Goal: Find specific page/section: Find specific page/section

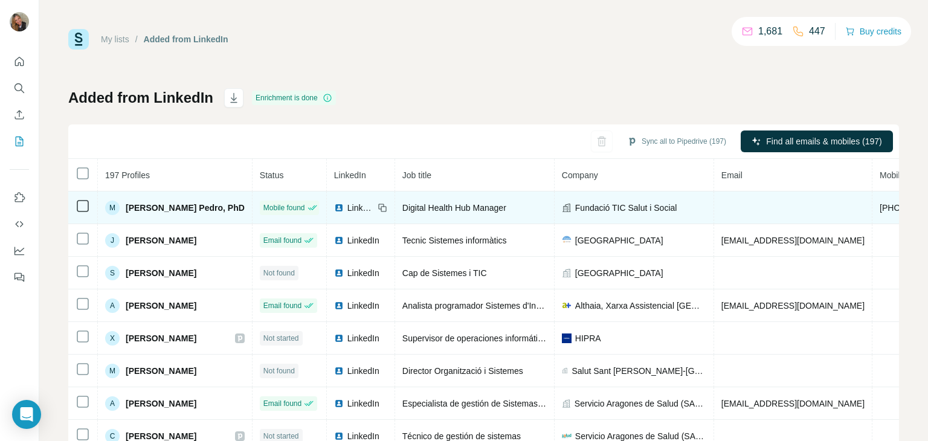
click at [210, 204] on span "[PERSON_NAME] Pedro, PhD" at bounding box center [185, 208] width 119 height 12
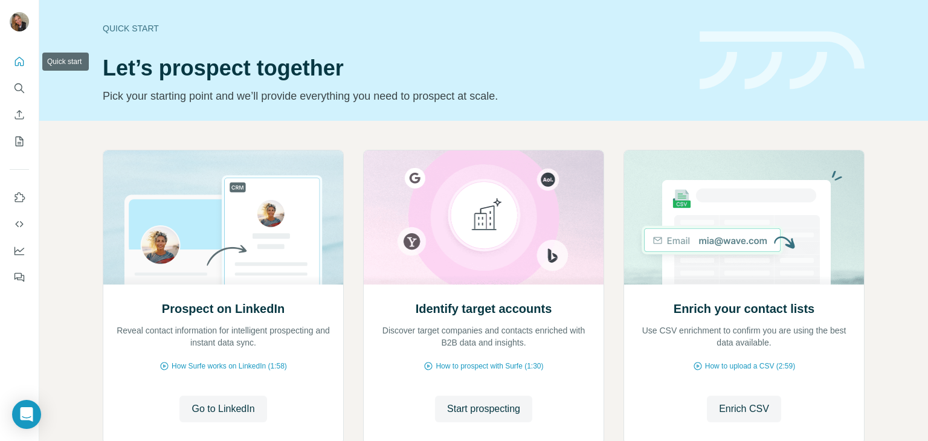
click at [22, 62] on icon "Quick start" at bounding box center [19, 62] width 12 height 12
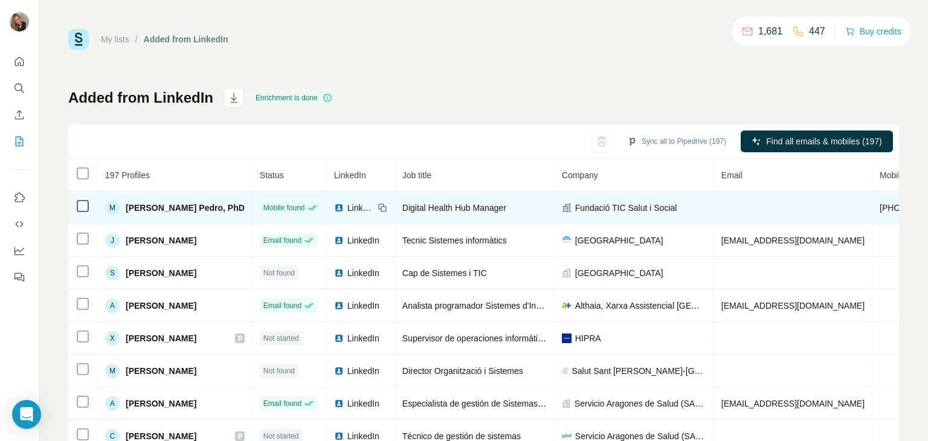
click at [176, 206] on span "[PERSON_NAME] Pedro, PhD" at bounding box center [185, 208] width 119 height 12
